Goal: Use online tool/utility: Utilize a website feature to perform a specific function

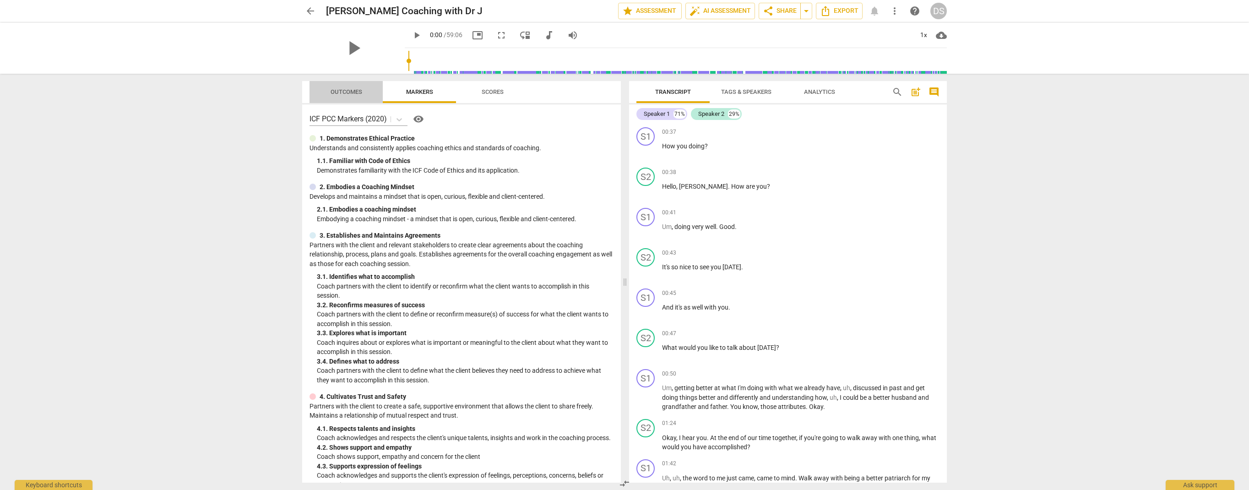
click at [352, 92] on span "Outcomes" at bounding box center [346, 91] width 32 height 7
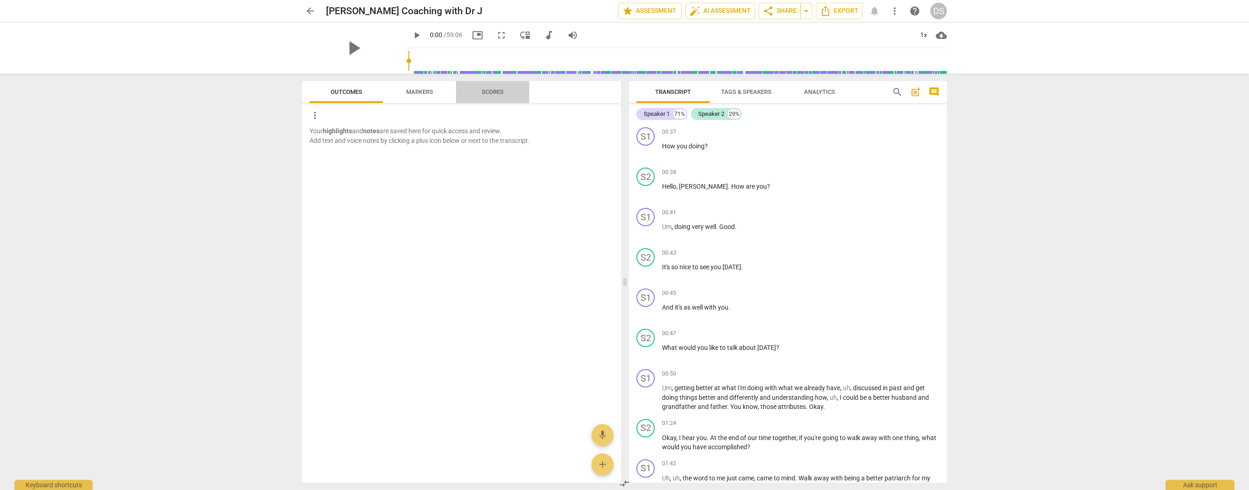
click at [489, 93] on span "Scores" at bounding box center [493, 91] width 22 height 7
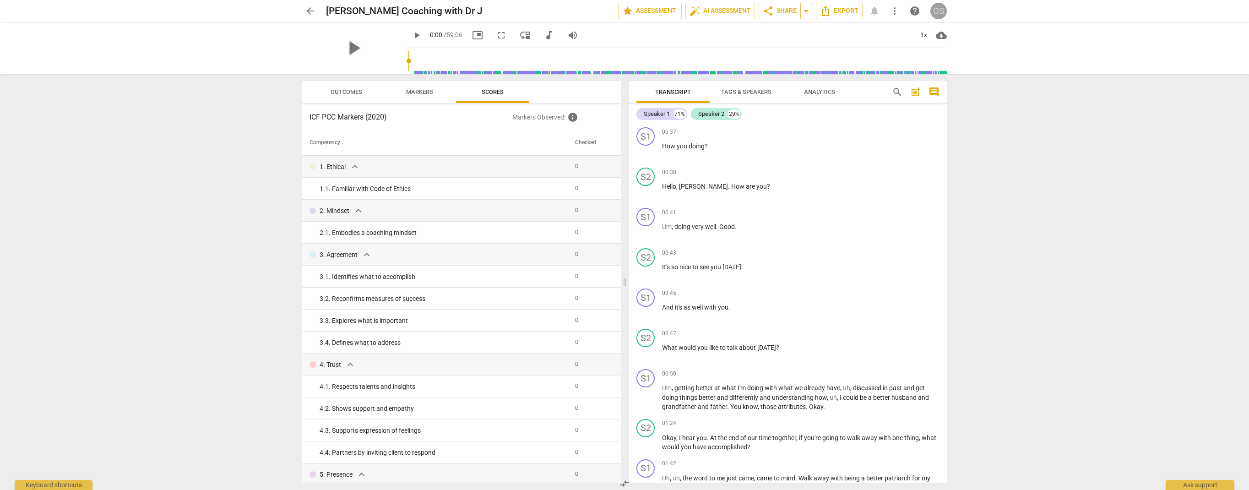
click at [941, 13] on div "DS" at bounding box center [938, 11] width 16 height 16
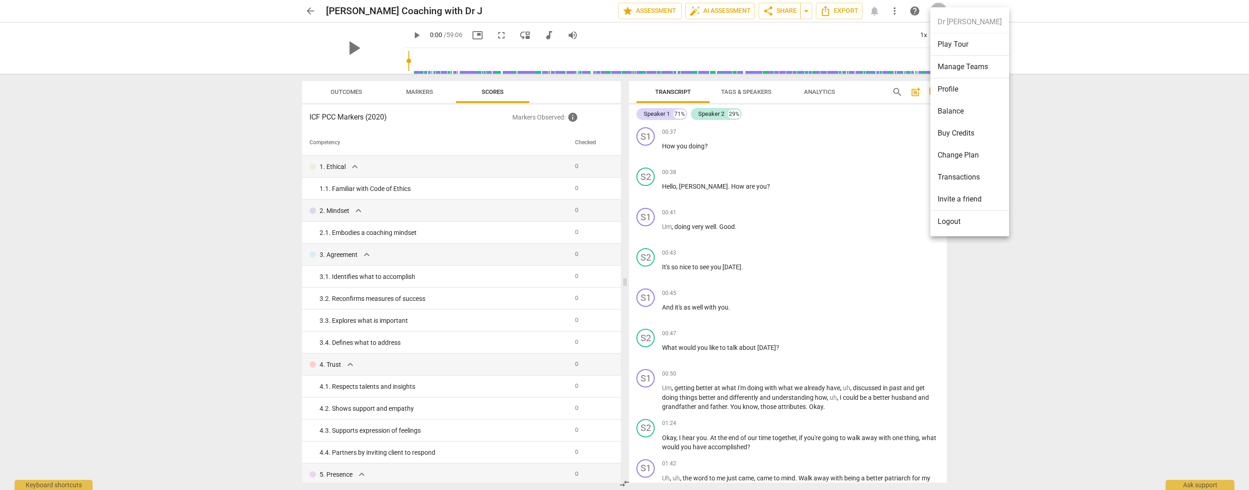
click at [867, 40] on div at bounding box center [624, 245] width 1249 height 490
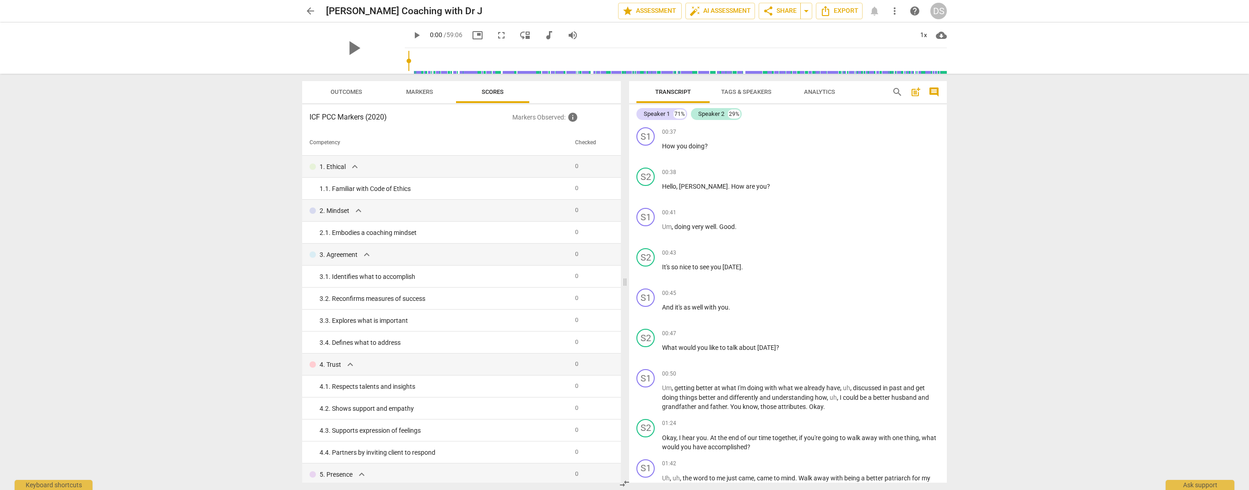
click at [893, 12] on span "more_vert" at bounding box center [894, 10] width 11 height 11
click at [849, 39] on div at bounding box center [624, 245] width 1249 height 490
click at [814, 91] on span "Analytics" at bounding box center [819, 91] width 31 height 7
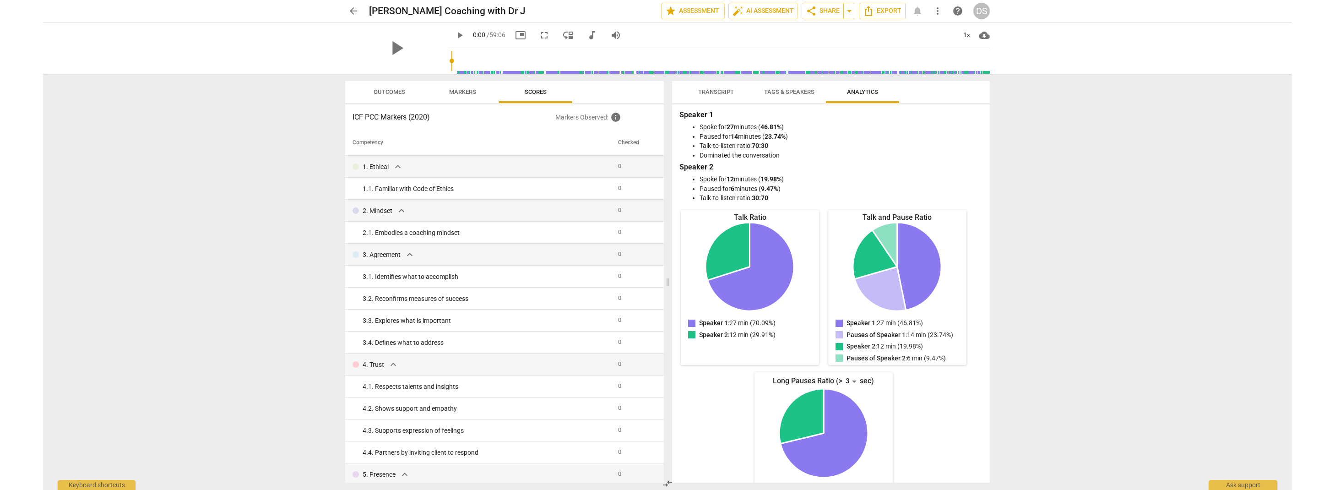
scroll to position [5, 0]
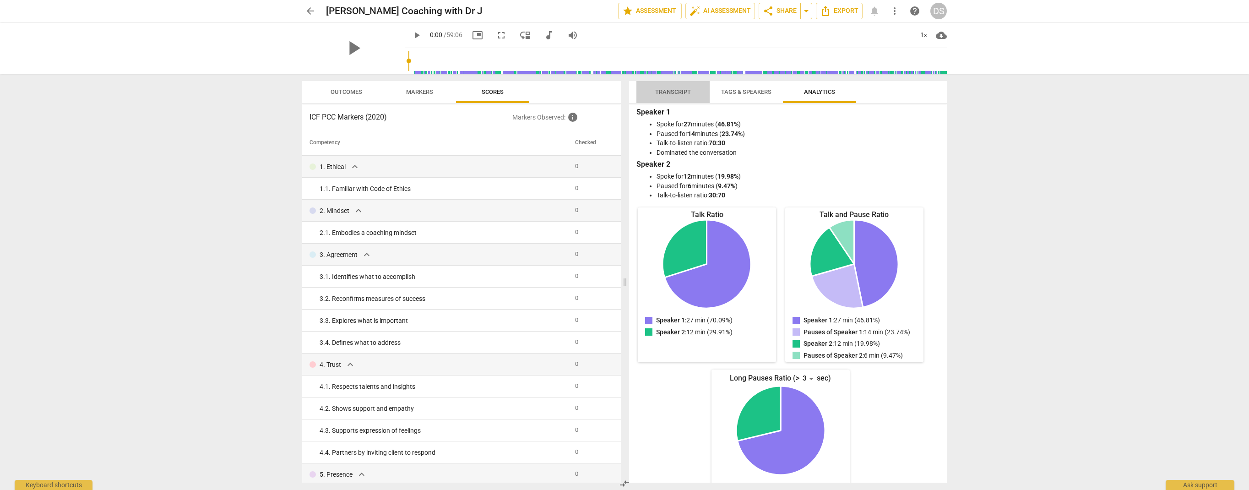
click at [672, 92] on span "Transcript" at bounding box center [673, 91] width 36 height 7
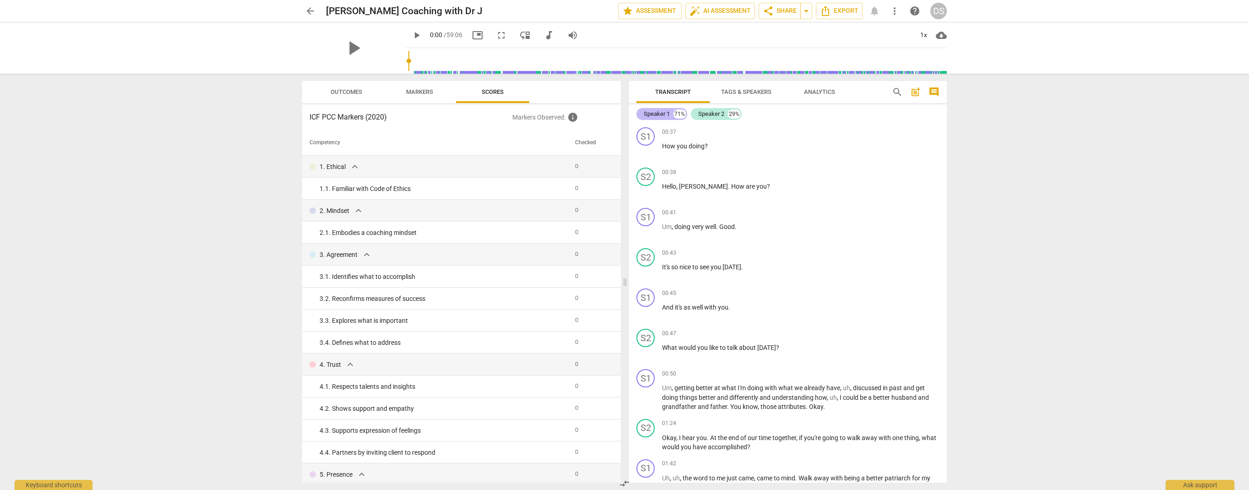
click at [656, 112] on div "Speaker 1" at bounding box center [657, 113] width 26 height 9
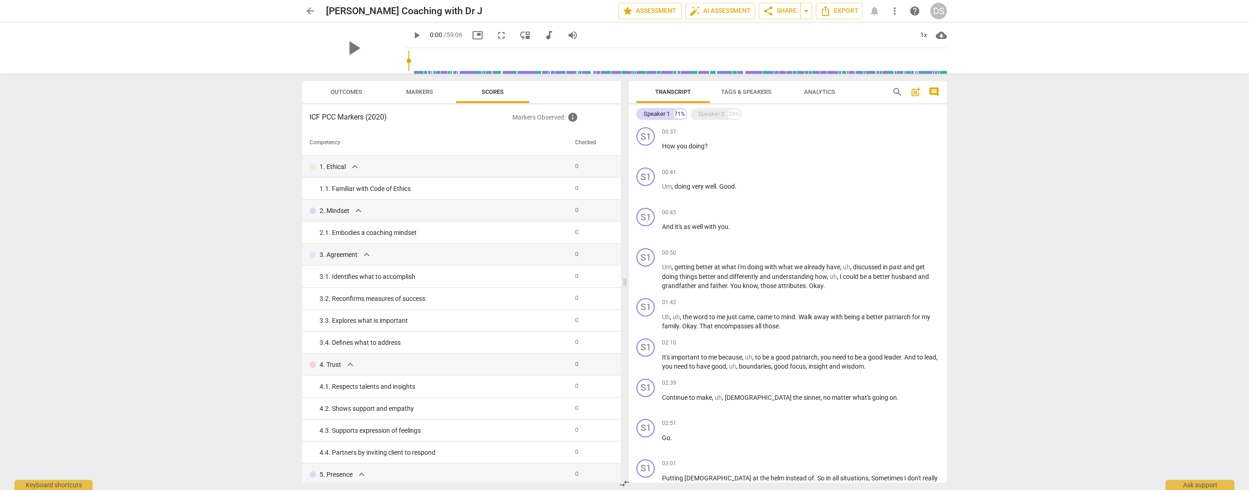
click at [719, 122] on div "Speaker 1 71% Speaker 2 29% S1 play_arrow pause 00:37 + Add competency keyboard…" at bounding box center [788, 293] width 318 height 378
click at [717, 111] on div "Speaker 2" at bounding box center [711, 113] width 26 height 9
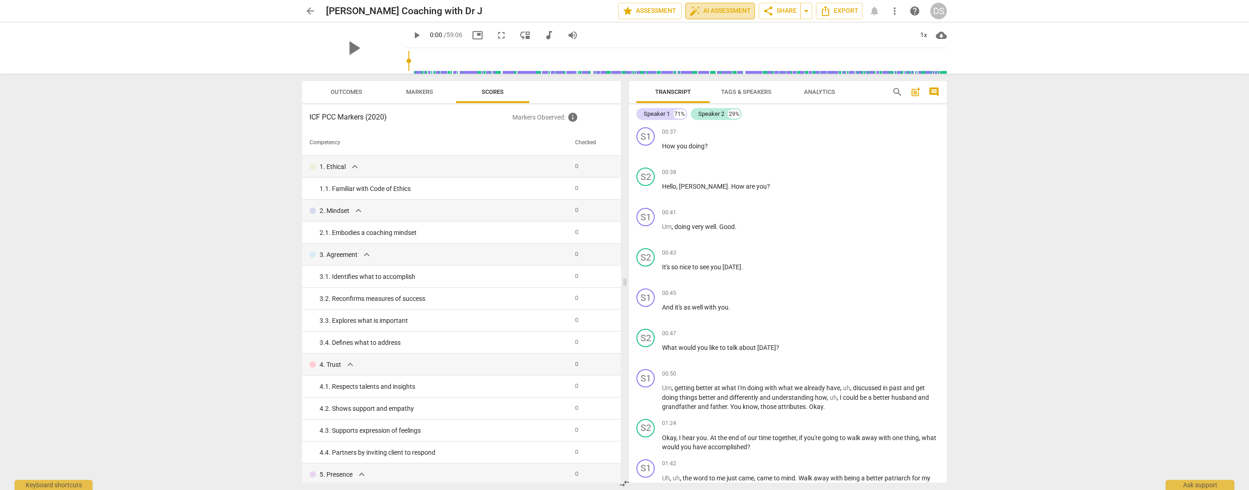
click at [714, 13] on span "auto_fix_high AI Assessment" at bounding box center [719, 10] width 61 height 11
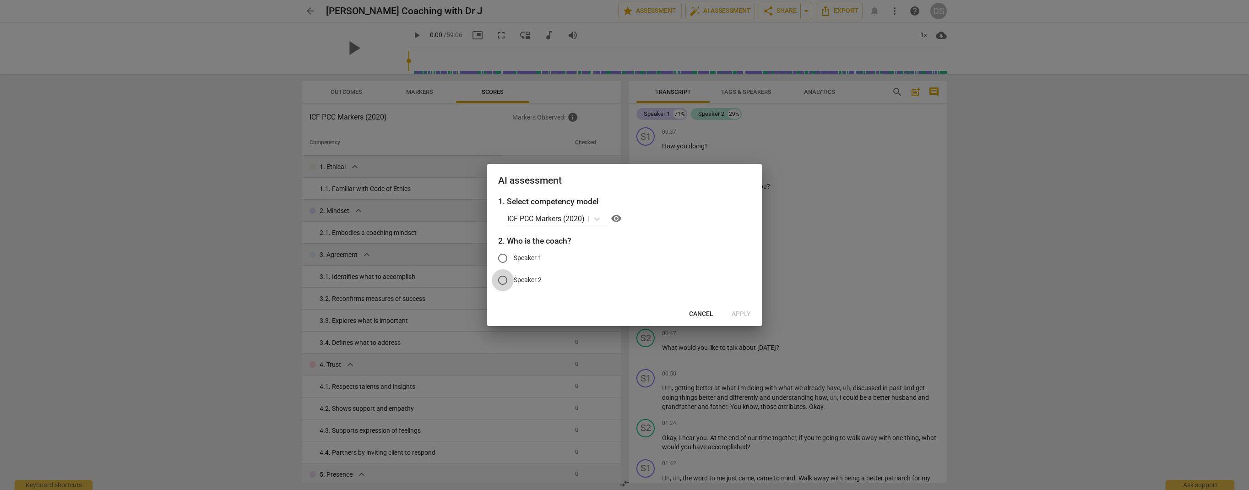
click at [504, 279] on input "Speaker 2" at bounding box center [503, 280] width 22 height 22
radio input "true"
click at [743, 313] on span "Apply" at bounding box center [740, 313] width 19 height 9
